Goal: Transaction & Acquisition: Purchase product/service

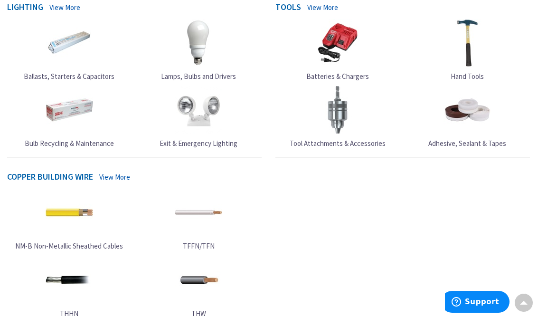
scroll to position [400, 0]
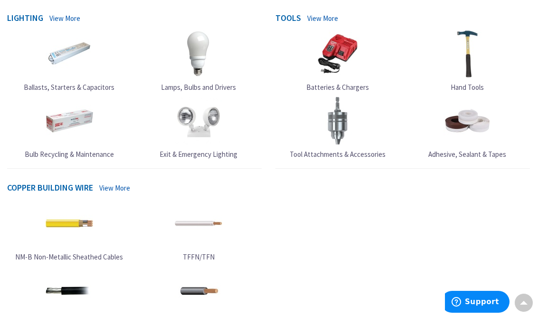
click at [337, 56] on img at bounding box center [338, 54] width 48 height 48
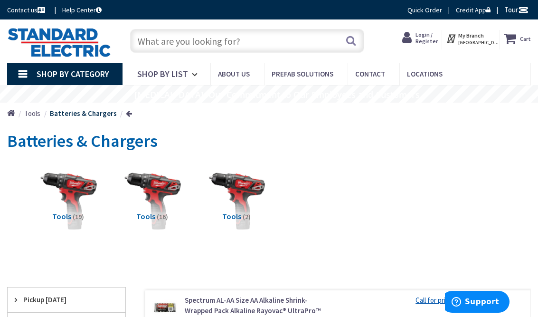
click at [191, 46] on input "text" at bounding box center [247, 41] width 234 height 24
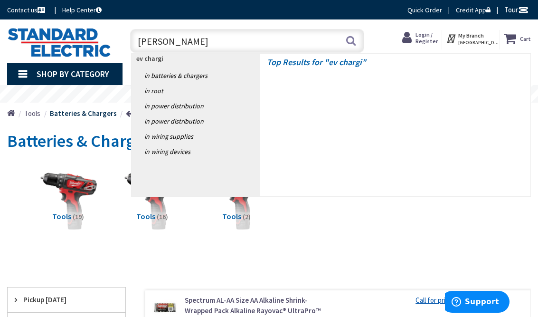
type input "ev charging"
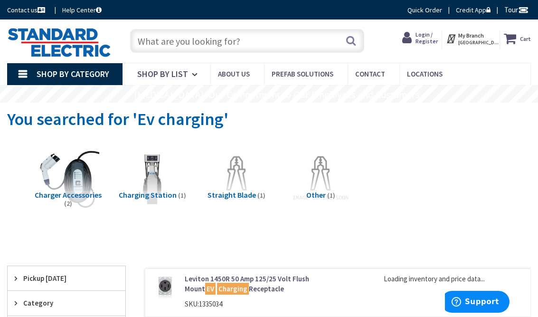
click at [162, 195] on span "Charging Station" at bounding box center [148, 195] width 58 height 10
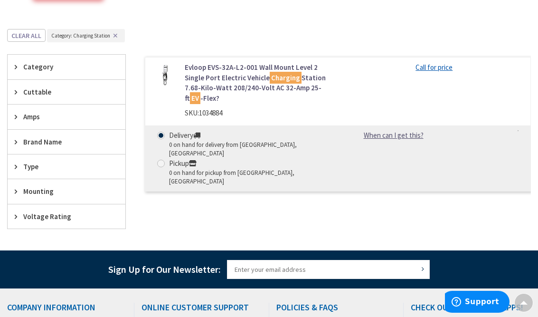
scroll to position [217, 0]
